Goal: Navigation & Orientation: Find specific page/section

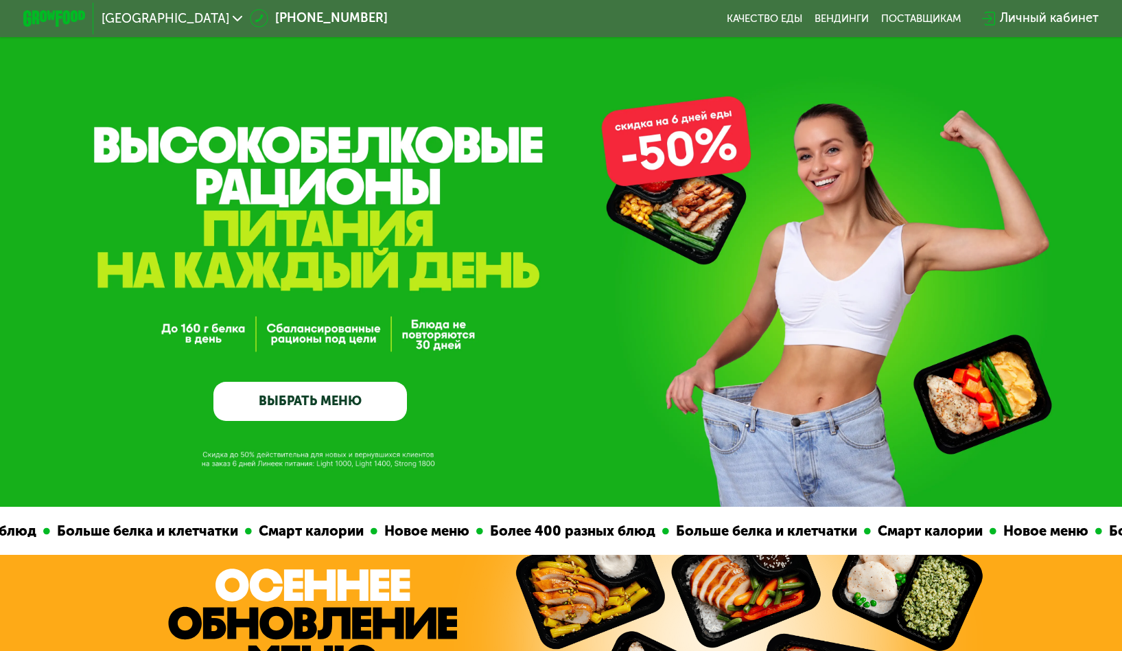
drag, startPoint x: 302, startPoint y: 77, endPoint x: 314, endPoint y: 68, distance: 15.2
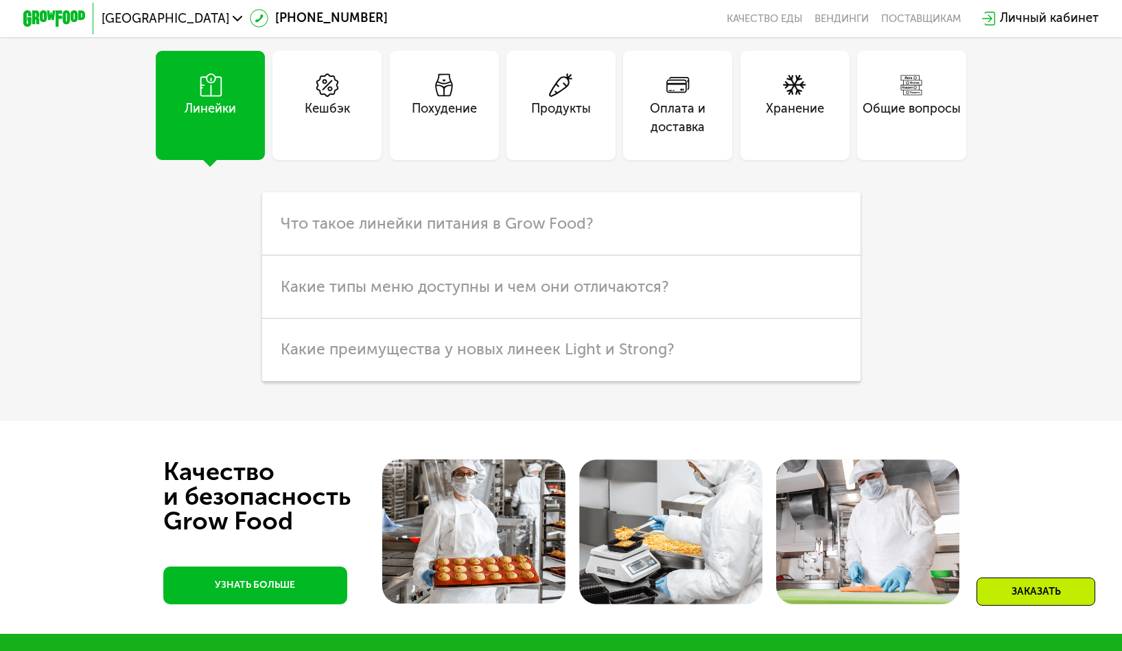
scroll to position [4776, 0]
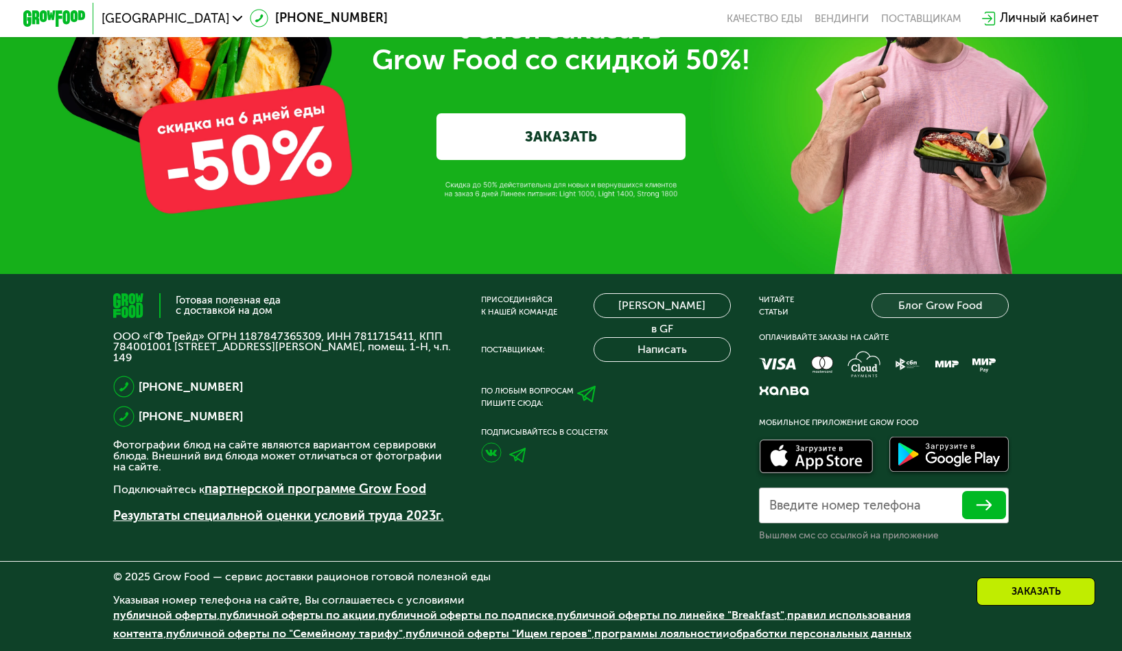
click at [962, 309] on link "Блог Grow Food" at bounding box center [940, 305] width 137 height 25
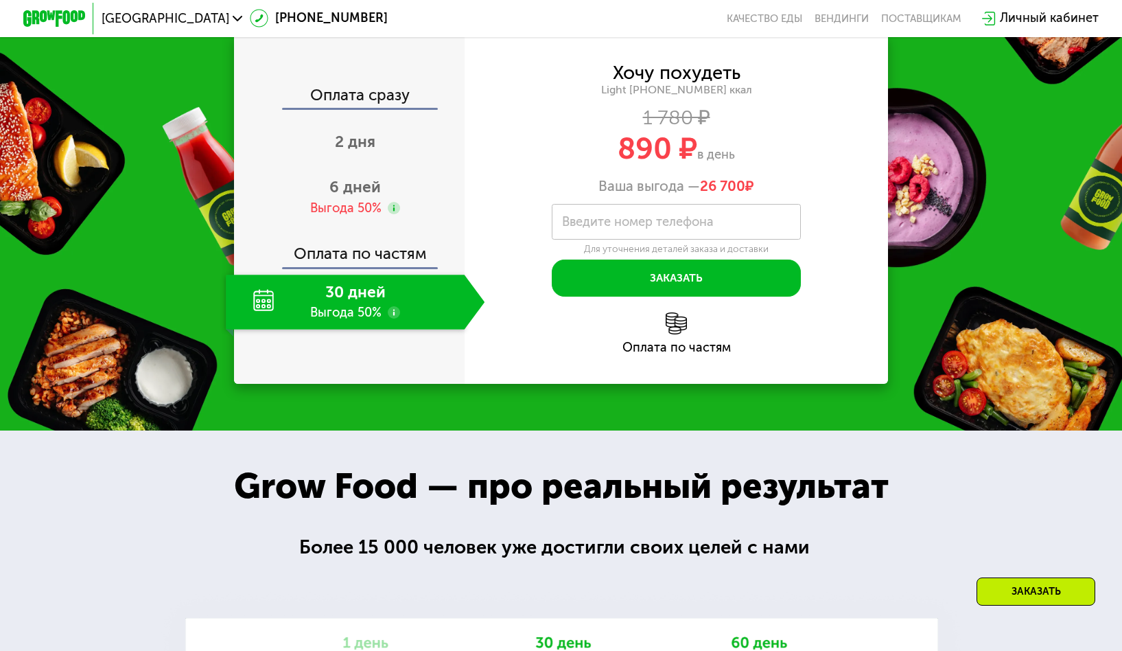
scroll to position [1870, 0]
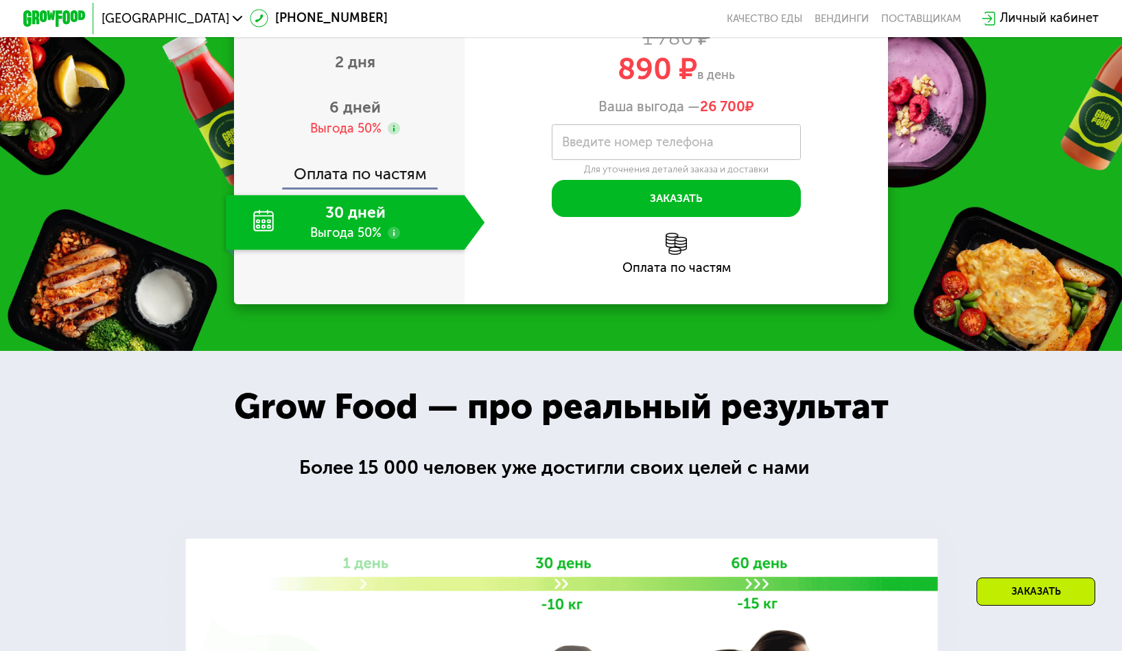
click at [610, 146] on label "Введите номер телефона" at bounding box center [638, 142] width 152 height 8
click at [610, 159] on input "Введите номер телефона" at bounding box center [676, 141] width 249 height 35
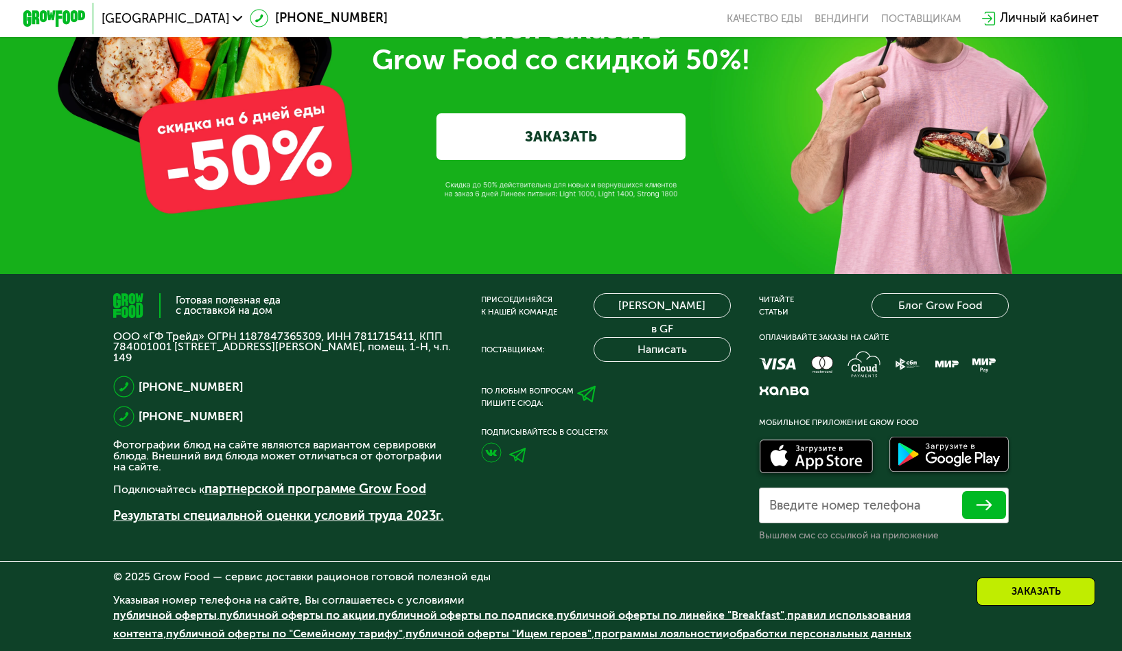
scroll to position [4920, 0]
drag, startPoint x: 765, startPoint y: 537, endPoint x: 938, endPoint y: 533, distance: 172.3
click at [938, 533] on div "Готовая полезная еда с доставкой на дом ООО «ГФ Трейд» ОГРН 1187847365309, ИНН …" at bounding box center [561, 417] width 896 height 248
click at [883, 561] on div at bounding box center [561, 561] width 1122 height 1
drag, startPoint x: 758, startPoint y: 539, endPoint x: 949, endPoint y: 539, distance: 190.8
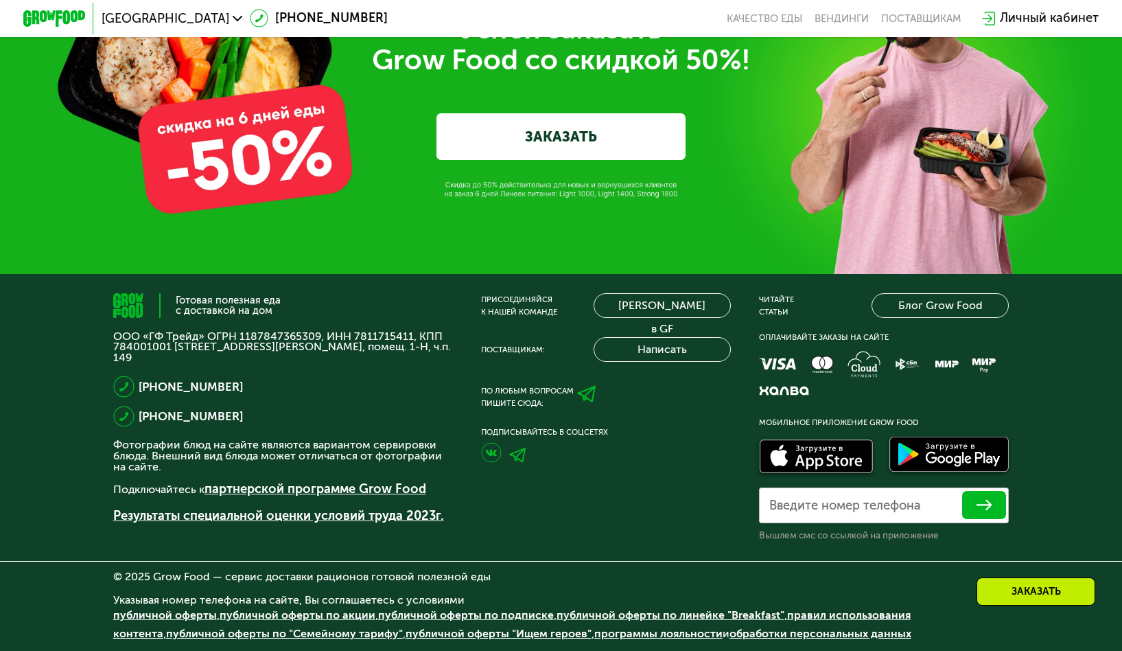
click at [949, 539] on div "Готовая полезная еда с доставкой на дом ООО «ГФ Трейд» ОГРН 1187847365309, ИНН …" at bounding box center [561, 417] width 896 height 248
click at [805, 509] on label "Введите номер телефона" at bounding box center [845, 505] width 152 height 8
click at [805, 511] on input "Введите номер телефона" at bounding box center [884, 504] width 250 height 35
drag, startPoint x: 758, startPoint y: 535, endPoint x: 966, endPoint y: 533, distance: 208.0
click at [966, 533] on div "Готовая полезная еда с доставкой на дом ООО «ГФ Трейд» ОГРН 1187847365309, ИНН …" at bounding box center [561, 417] width 896 height 248
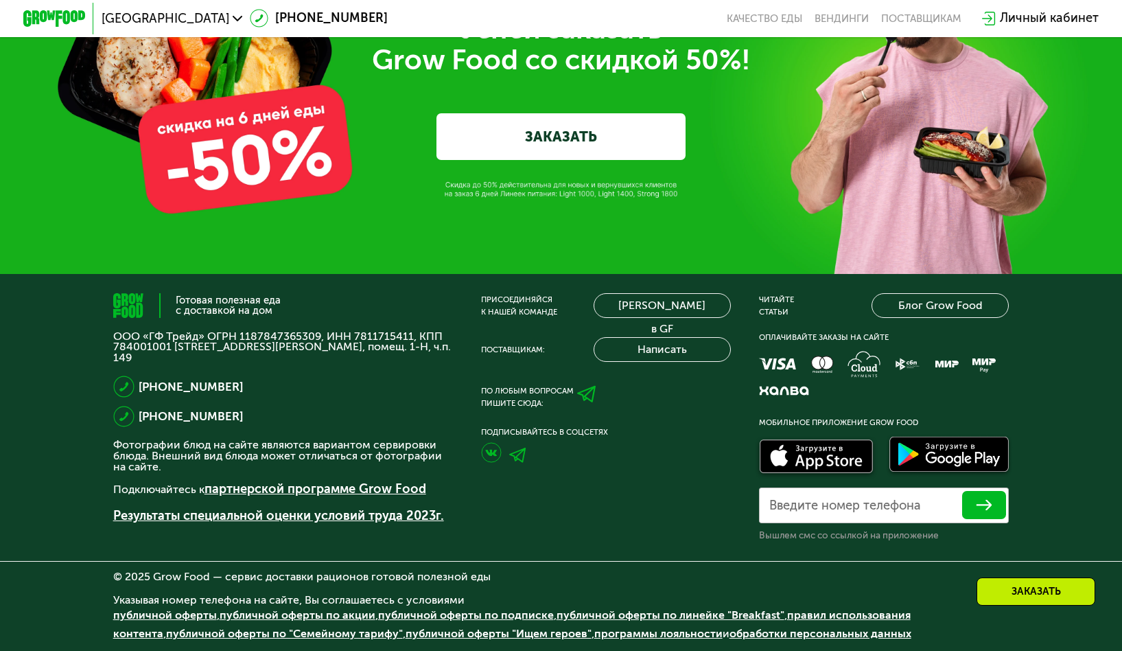
click at [840, 535] on div "Вышлем смс со ссылкой на приложение" at bounding box center [884, 535] width 250 height 12
click at [520, 452] on img at bounding box center [517, 454] width 17 height 15
